Goal: Task Accomplishment & Management: Manage account settings

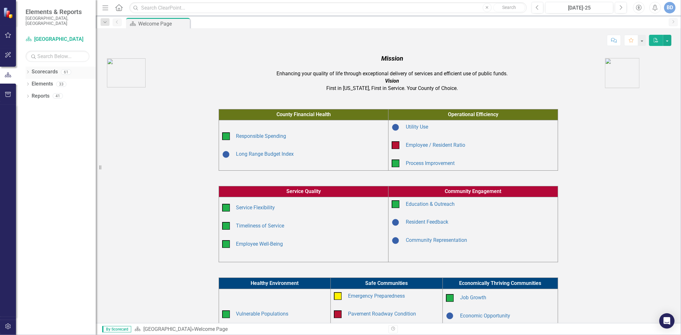
click at [27, 71] on icon "Dropdown" at bounding box center [28, 73] width 4 height 4
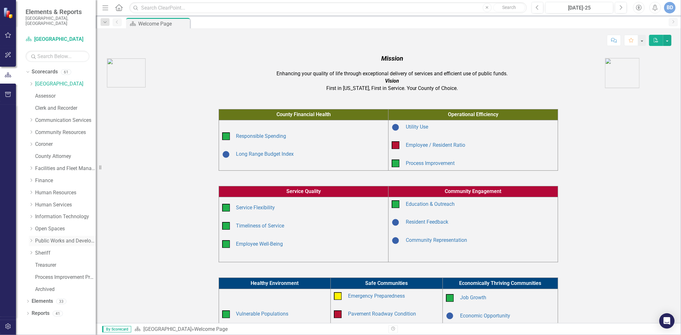
click at [31, 239] on icon "Dropdown" at bounding box center [31, 241] width 5 height 4
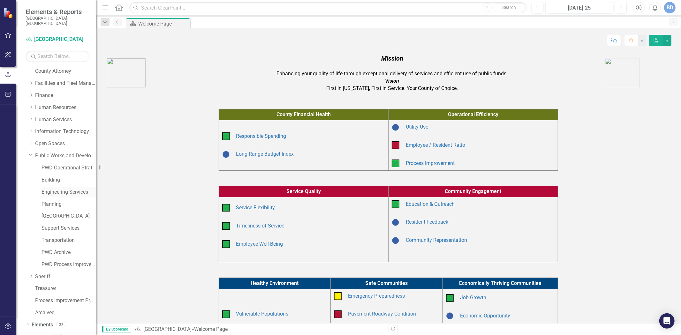
scroll to position [89, 0]
click at [56, 173] on link "Building" at bounding box center [68, 176] width 54 height 7
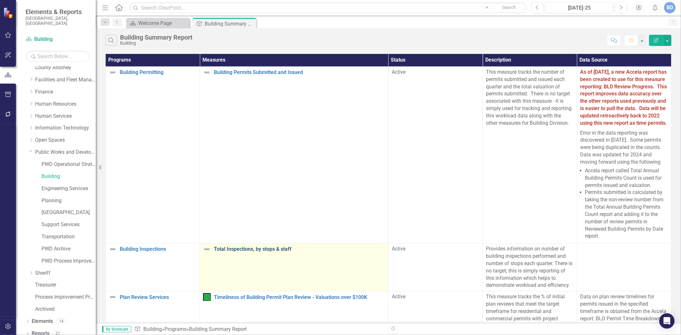
click at [235, 252] on link "Total Inspections, by stops & staff" at bounding box center [299, 249] width 171 height 6
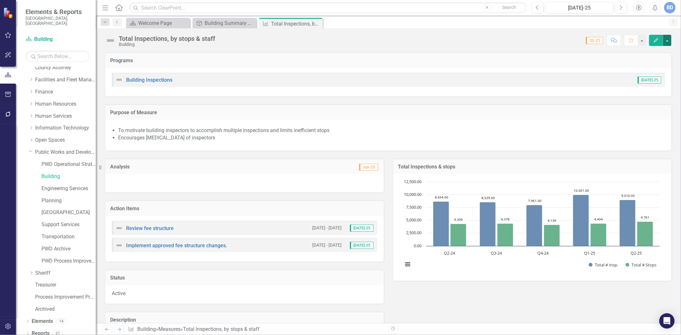
click at [668, 42] on button "button" at bounding box center [667, 40] width 8 height 11
click at [637, 65] on link "Edit Report Edit Layout" at bounding box center [639, 64] width 62 height 12
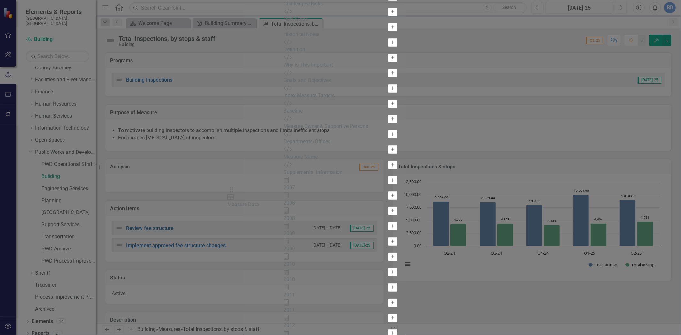
drag, startPoint x: 241, startPoint y: 241, endPoint x: 239, endPoint y: 195, distance: 46.3
drag, startPoint x: 240, startPoint y: 263, endPoint x: 247, endPoint y: 215, distance: 48.3
drag, startPoint x: 240, startPoint y: 159, endPoint x: 235, endPoint y: 103, distance: 55.8
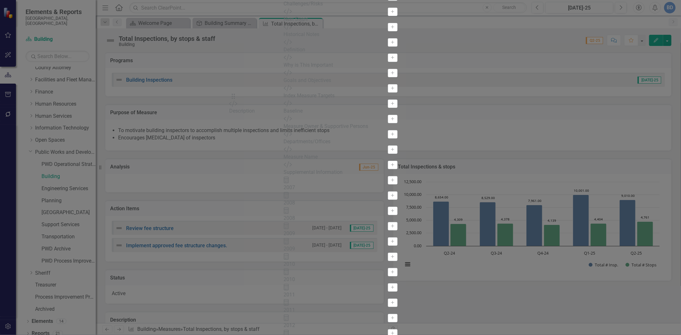
drag, startPoint x: 241, startPoint y: 141, endPoint x: 243, endPoint y: 160, distance: 19.6
drag, startPoint x: 242, startPoint y: 63, endPoint x: 257, endPoint y: 220, distance: 157.3
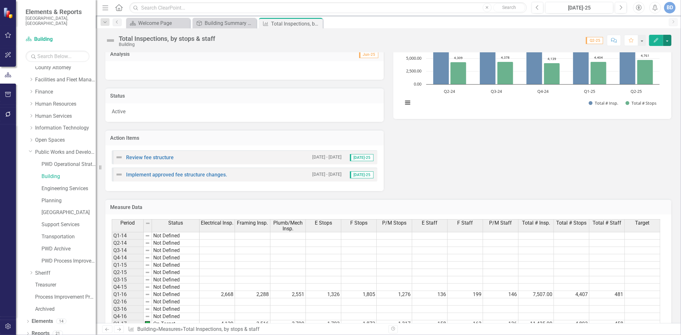
scroll to position [71, 0]
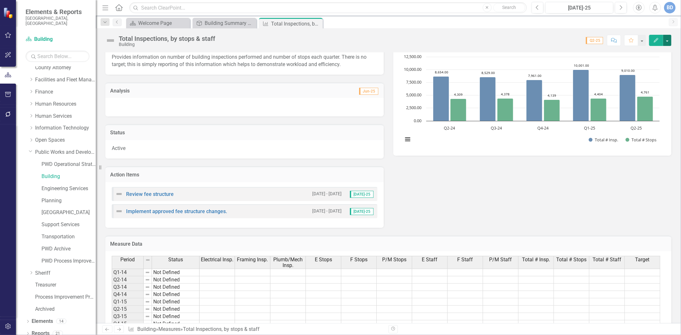
click at [667, 38] on button "button" at bounding box center [667, 40] width 8 height 11
click at [626, 63] on link "Edit Report Edit Layout" at bounding box center [639, 64] width 62 height 12
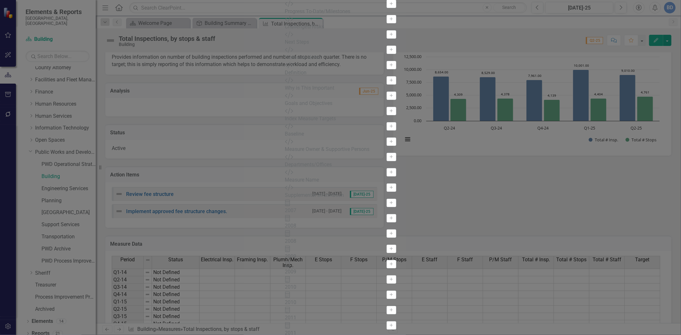
drag, startPoint x: 663, startPoint y: 330, endPoint x: 614, endPoint y: 282, distance: 68.6
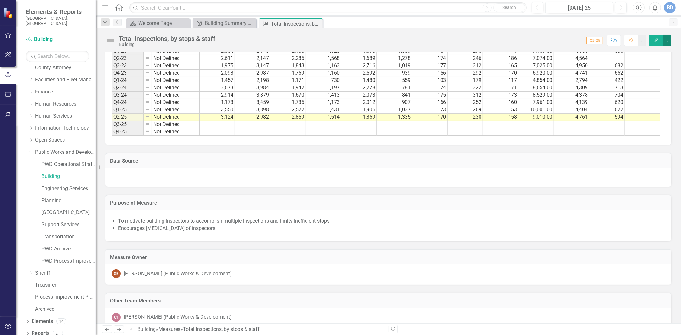
scroll to position [496, 0]
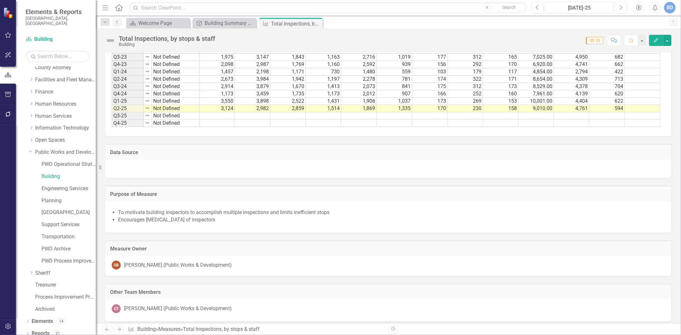
click at [114, 173] on div at bounding box center [388, 169] width 566 height 19
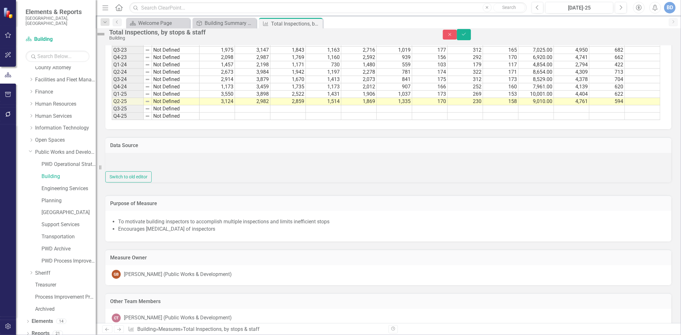
click at [116, 171] on div at bounding box center [388, 162] width 566 height 19
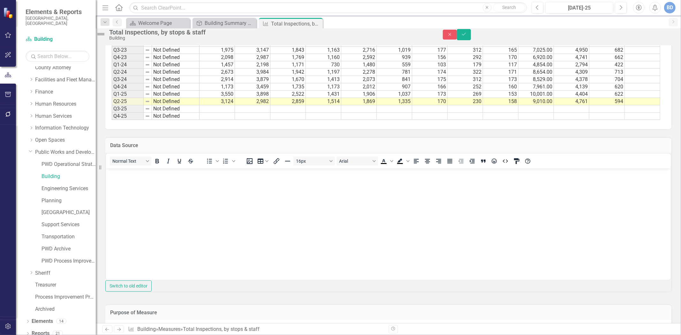
scroll to position [0, 0]
click at [139, 185] on body "Rich Text Area. Press ALT-0 for help." at bounding box center [388, 216] width 564 height 96
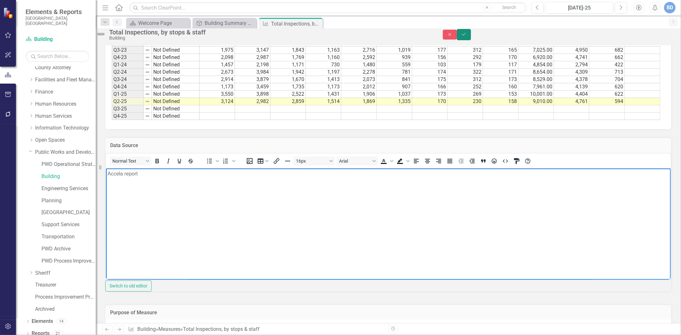
click at [466, 36] on icon "Save" at bounding box center [464, 34] width 6 height 4
